Goal: Information Seeking & Learning: Learn about a topic

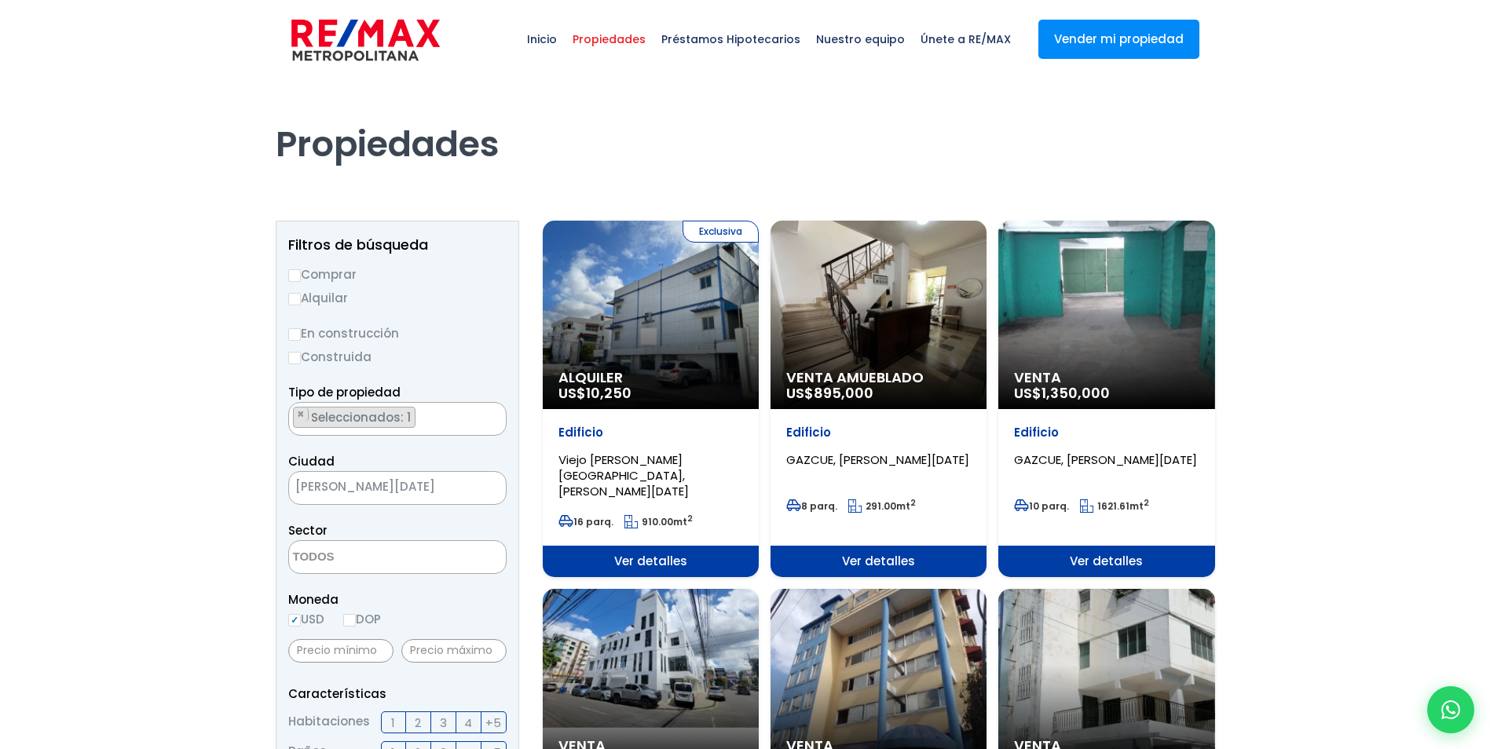
click at [291, 274] on input "Comprar" at bounding box center [294, 275] width 13 height 13
radio input "true"
click at [351, 486] on span "[PERSON_NAME][DATE]" at bounding box center [378, 487] width 178 height 22
click at [348, 562] on textarea "Search" at bounding box center [365, 558] width 152 height 34
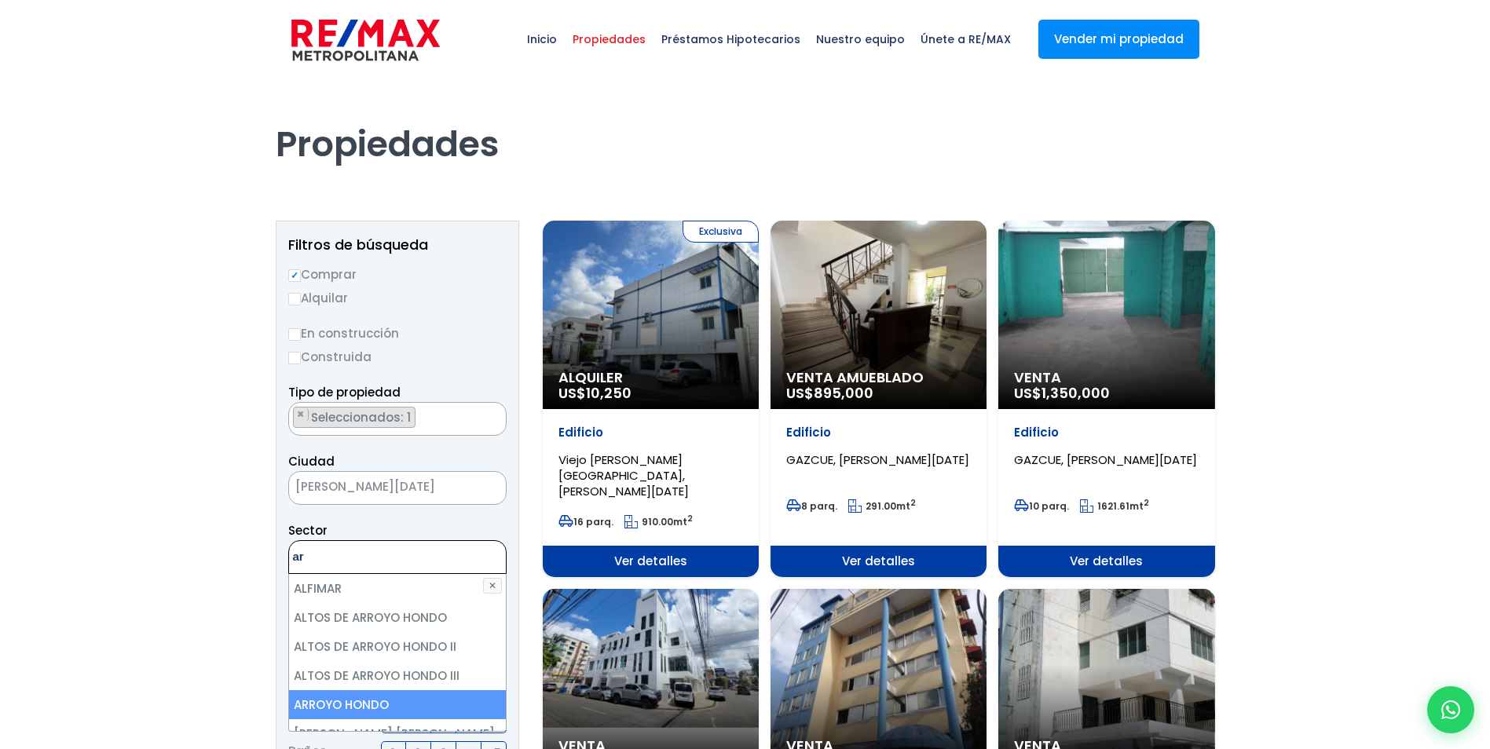
type textarea "ar"
click at [396, 701] on li "ARROYO HONDO" at bounding box center [397, 704] width 217 height 29
select select "98"
click at [337, 704] on li "ARROYO HONDO" at bounding box center [397, 704] width 217 height 29
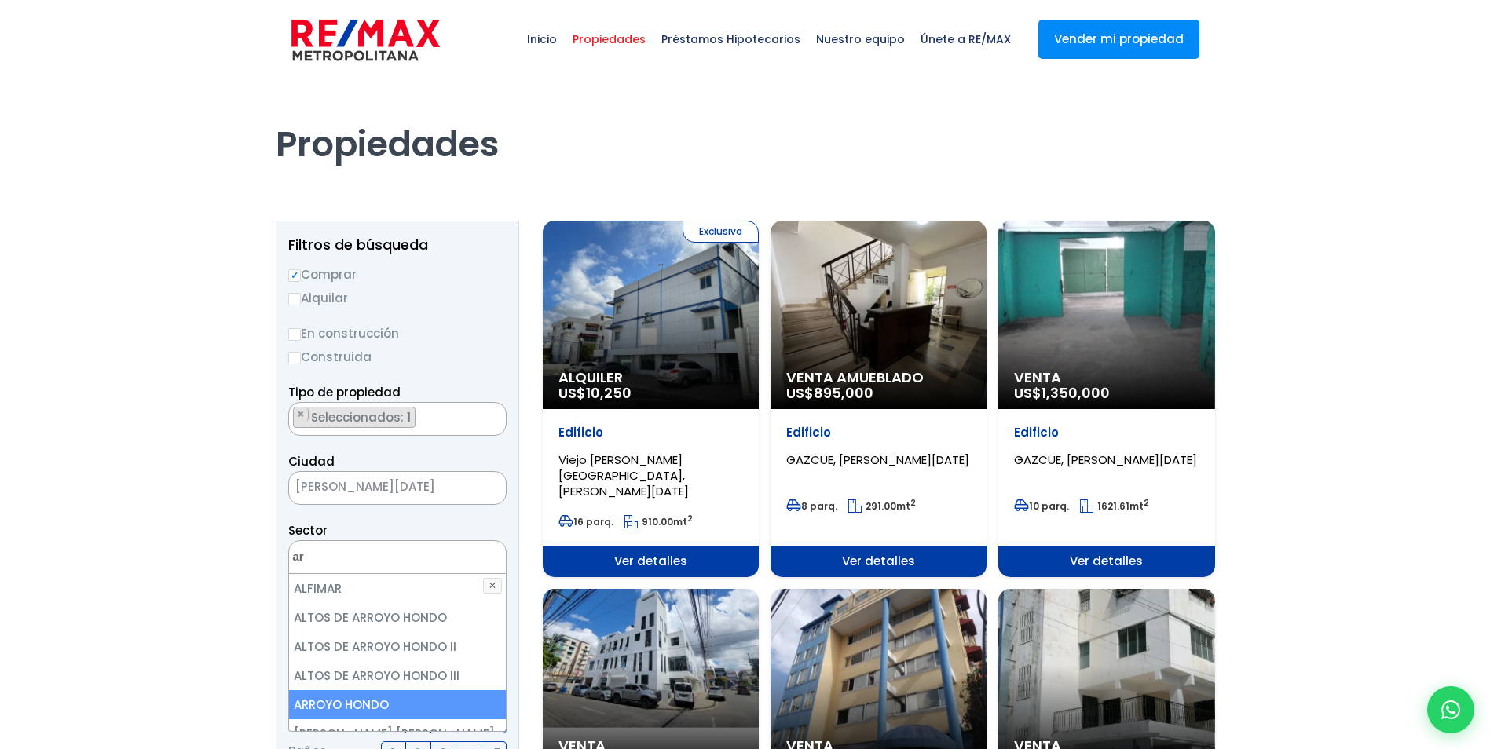
click at [346, 703] on li "ARROYO HONDO" at bounding box center [397, 704] width 217 height 29
select select "98"
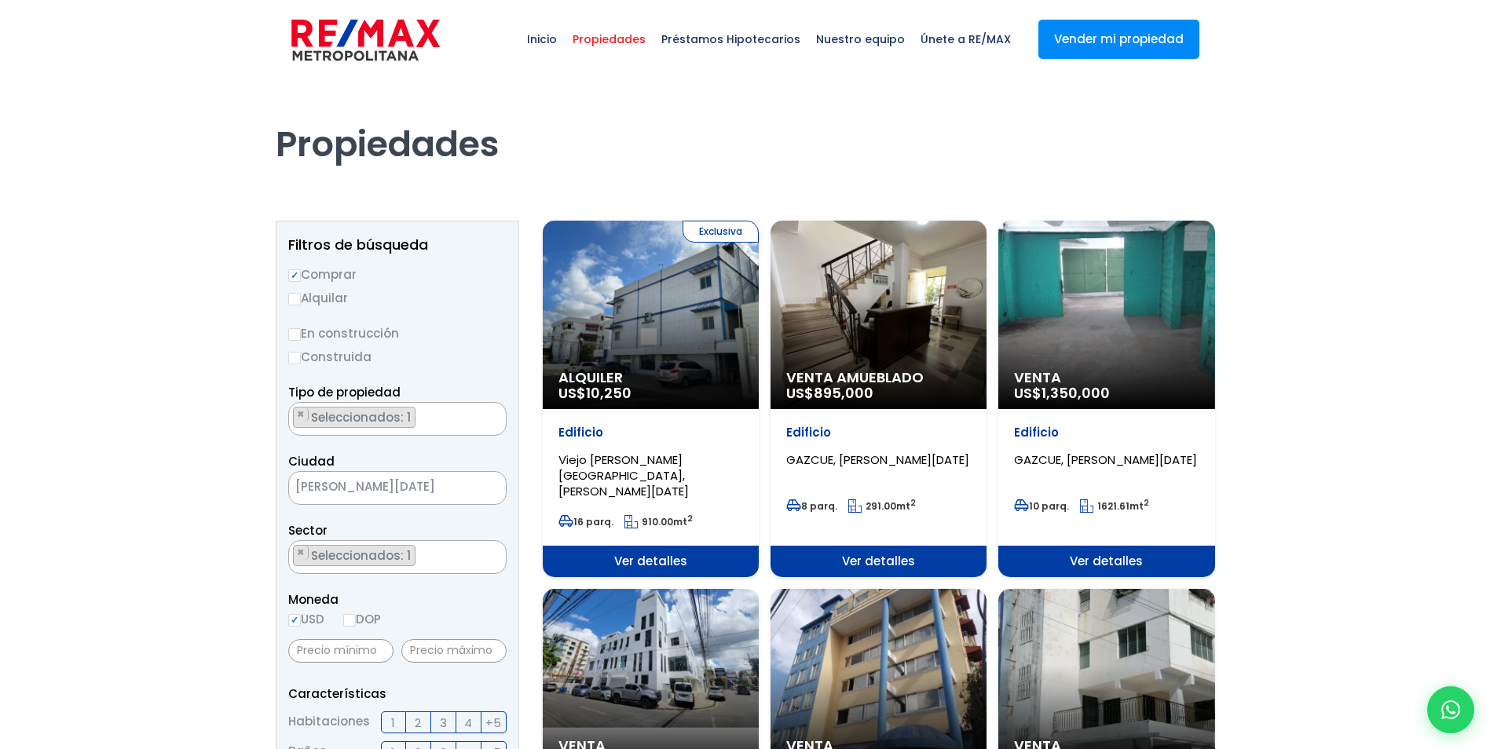
click at [471, 528] on div "Sector 16 DE AGOSTO 24 DE ABRIL 27 DE FEBRERO 30 DE MAYO AESA ALFIMAR ALTOS DE …" at bounding box center [397, 547] width 218 height 53
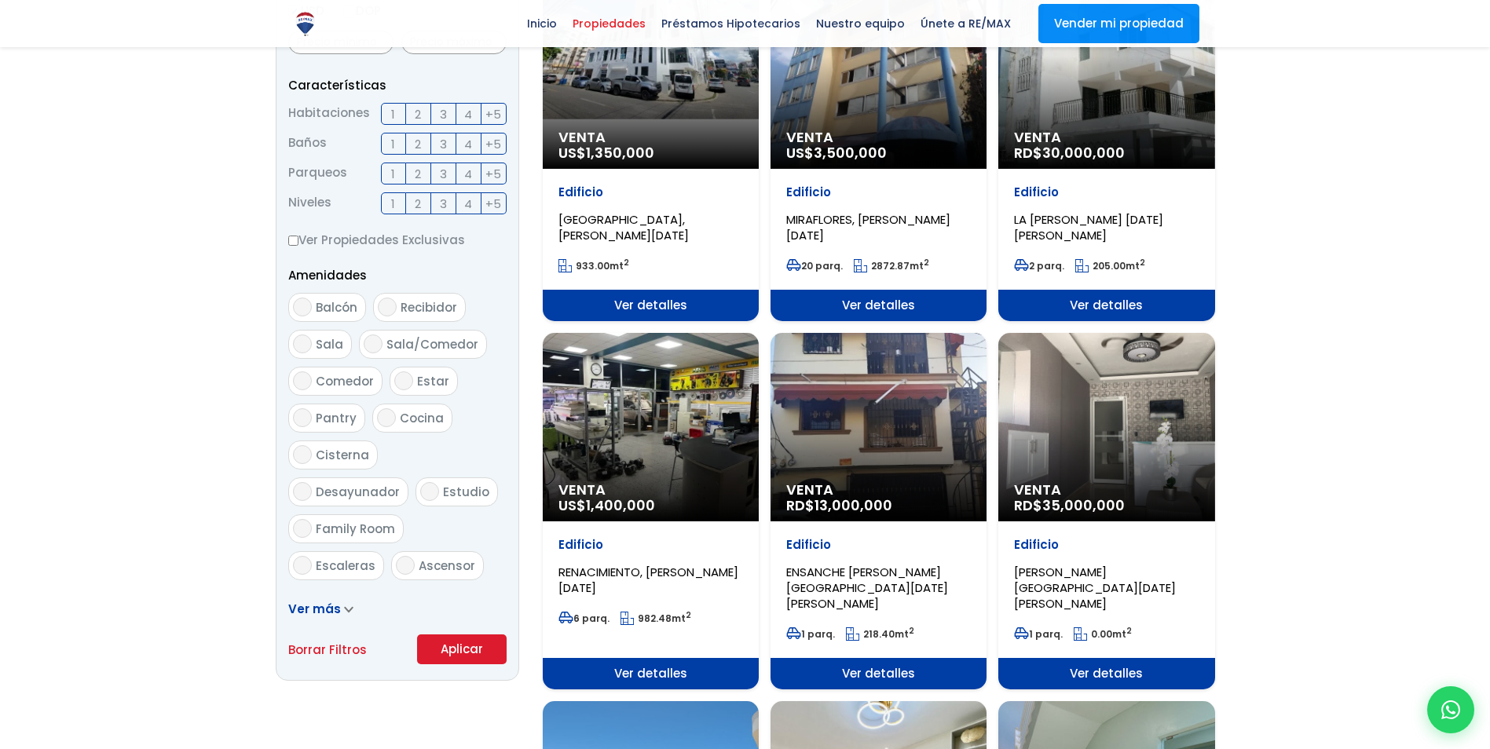
scroll to position [628, 0]
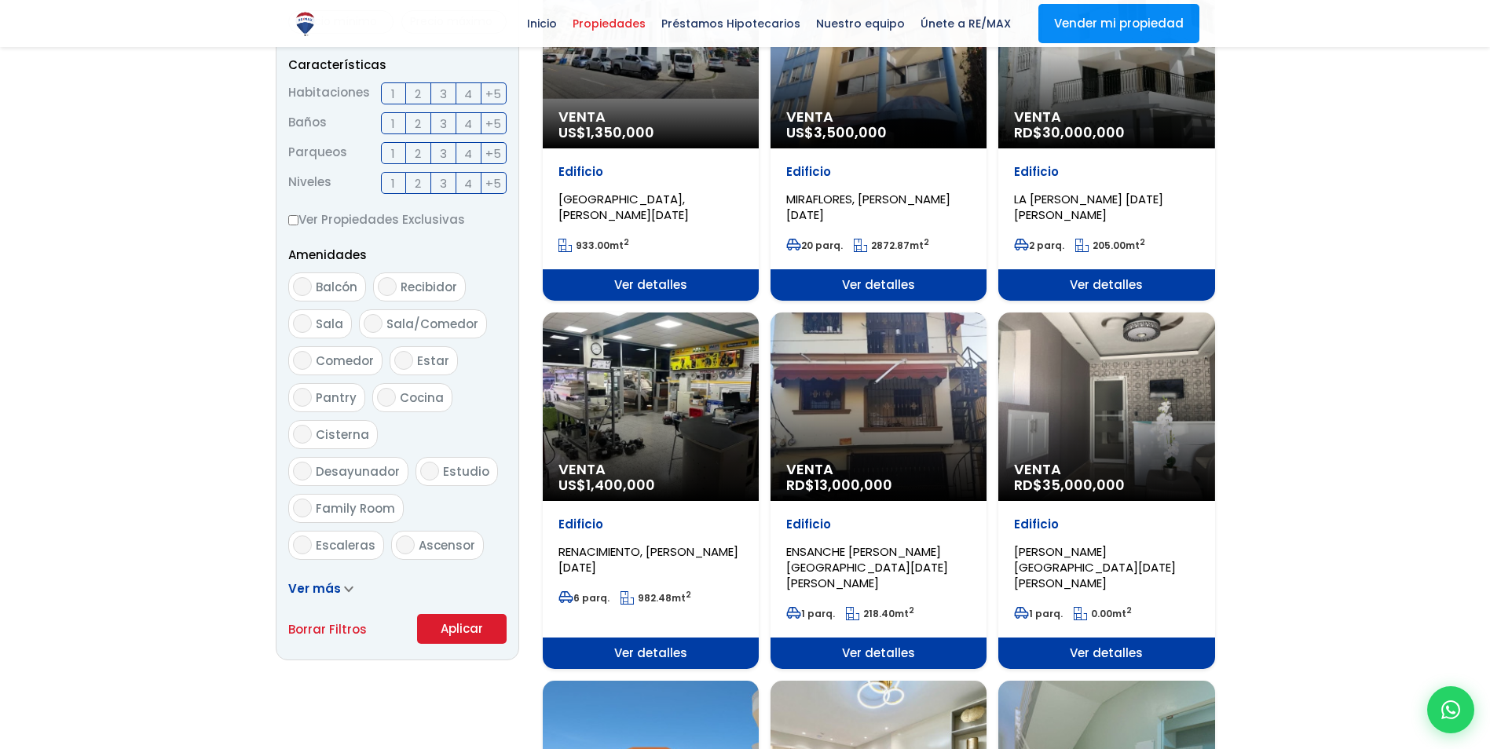
click at [472, 632] on button "Aplicar" at bounding box center [462, 629] width 90 height 30
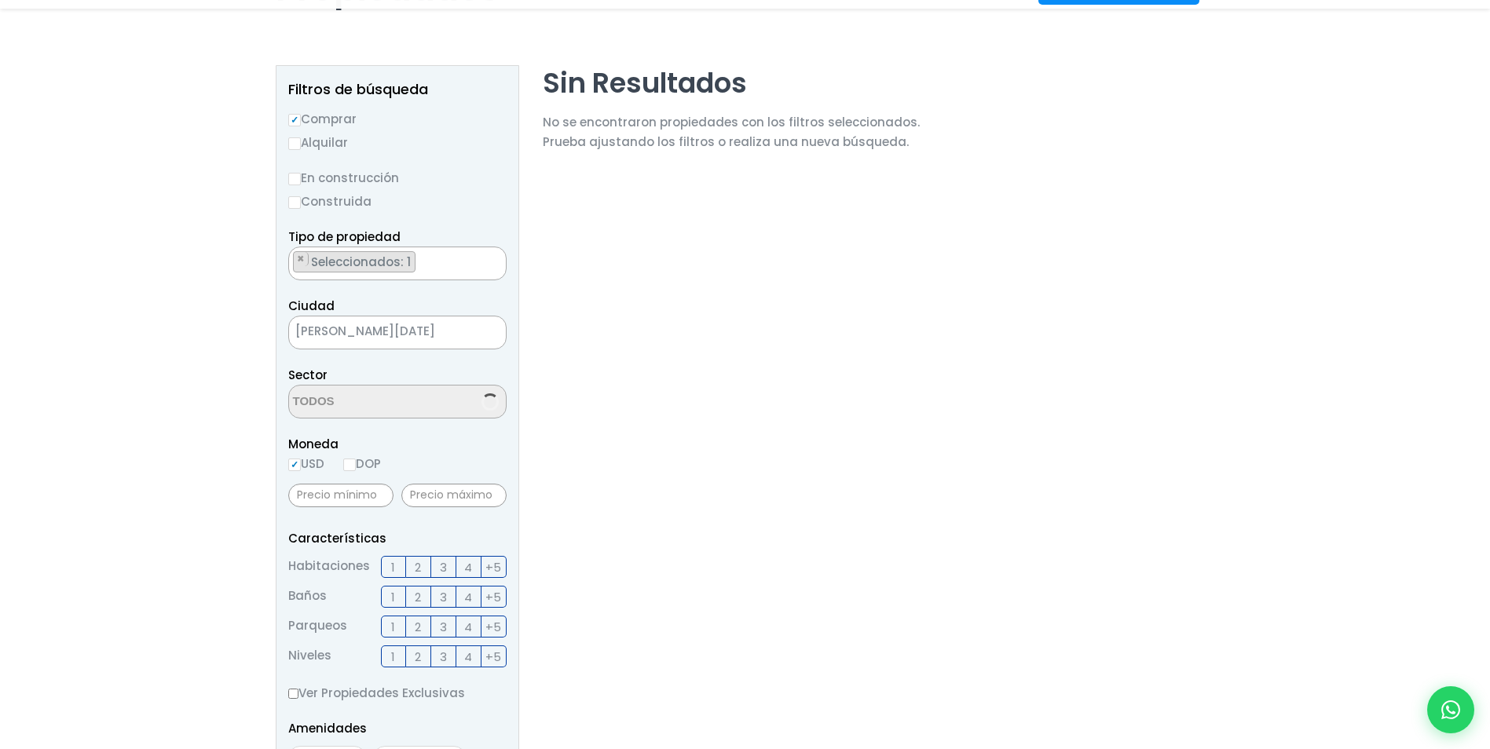
scroll to position [157, 0]
select select "98"
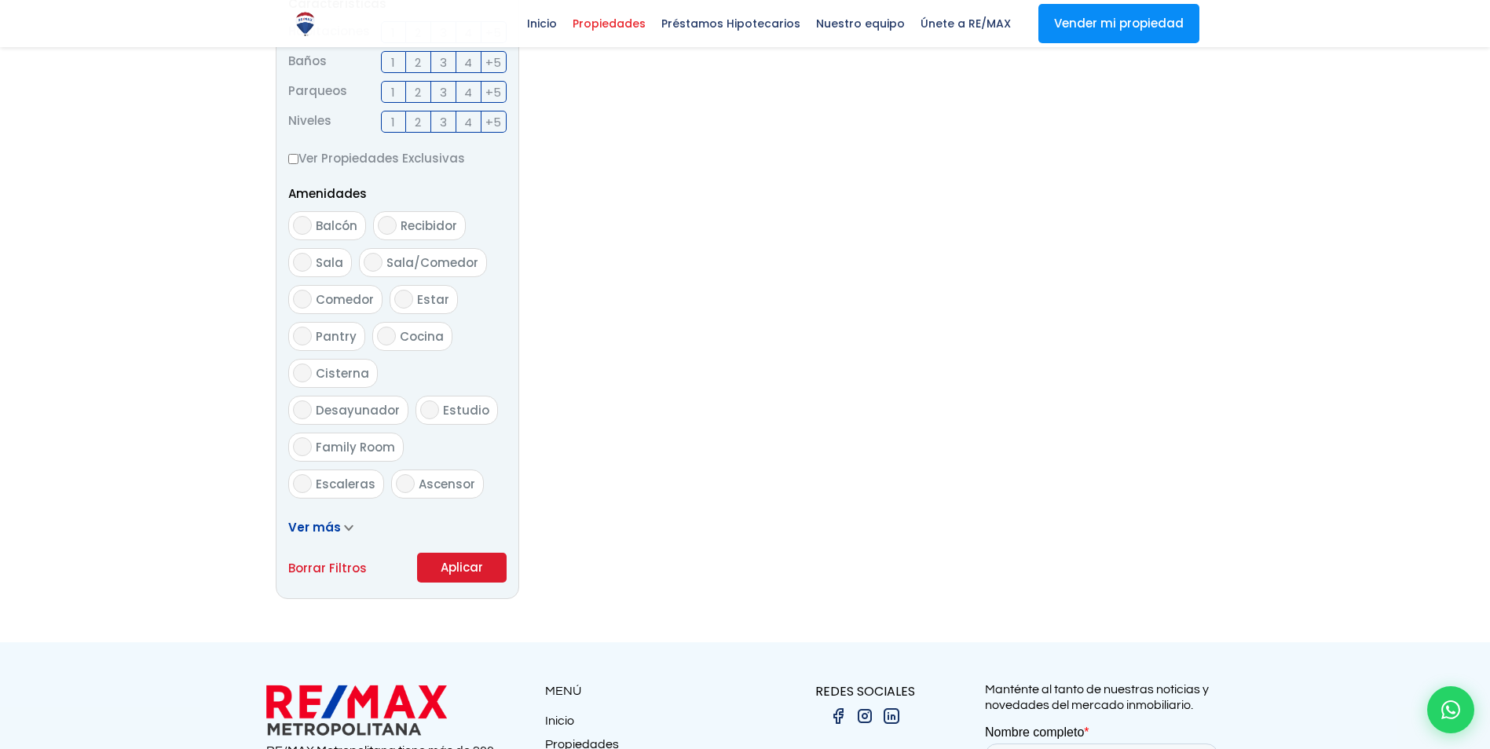
scroll to position [707, 0]
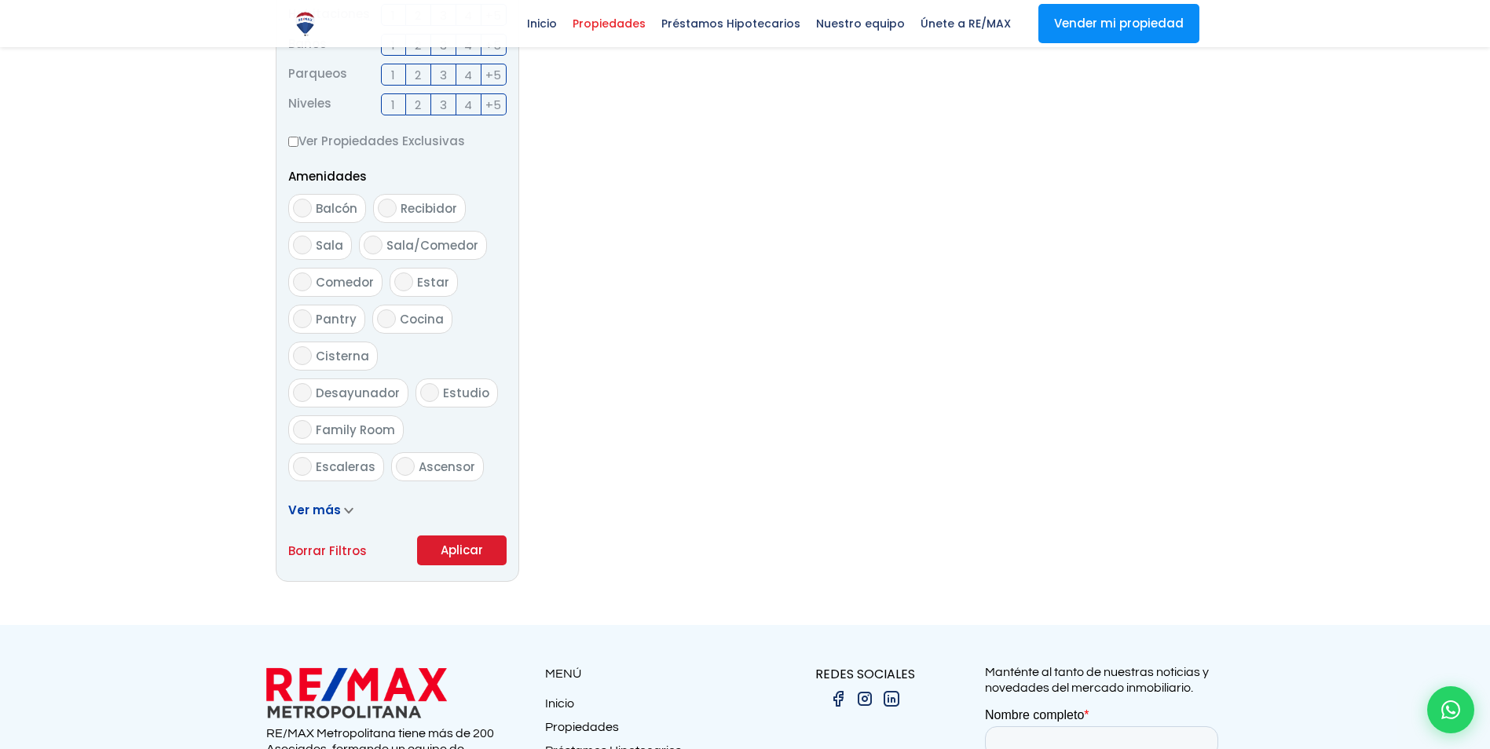
click at [308, 507] on span "Ver más" at bounding box center [314, 510] width 53 height 16
